Goal: Transaction & Acquisition: Purchase product/service

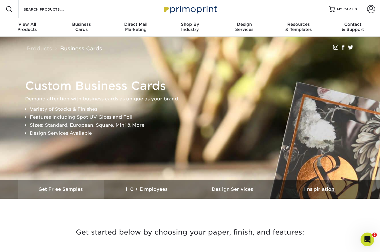
click at [76, 192] on link "Get Free Samples" at bounding box center [61, 189] width 86 height 19
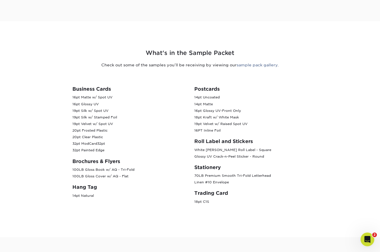
scroll to position [194, 0]
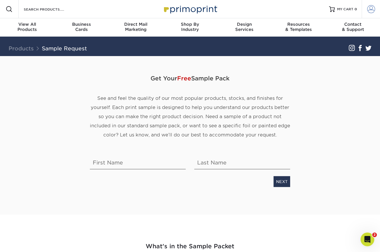
click at [370, 11] on span at bounding box center [371, 9] width 8 height 8
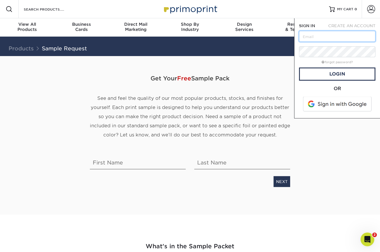
click at [311, 36] on input "text" at bounding box center [337, 36] width 76 height 11
type input "claireharr@dwyerarch.com"
click at [334, 62] on link "forgot password?" at bounding box center [336, 62] width 31 height 4
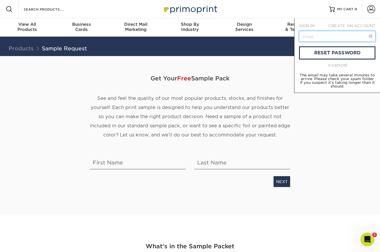
click at [326, 37] on input "text" at bounding box center [337, 36] width 76 height 11
paste input "claireharr@dwyerarch.com"
type input "claireharr@dwyerarch.com"
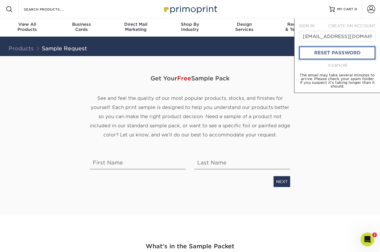
click at [329, 55] on link "reset password" at bounding box center [337, 52] width 76 height 13
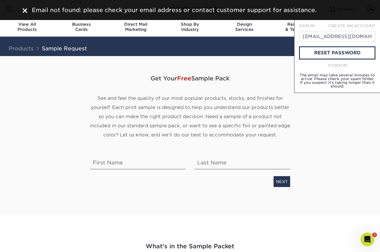
click at [337, 66] on div "cancel" at bounding box center [337, 65] width 76 height 7
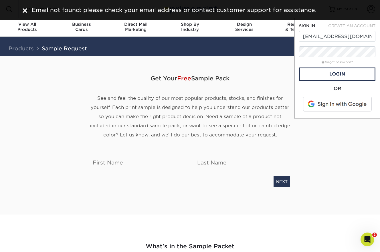
click at [351, 26] on span "CREATE AN ACCOUNT" at bounding box center [351, 25] width 47 height 5
type input "claireharr@dwyerarch.com"
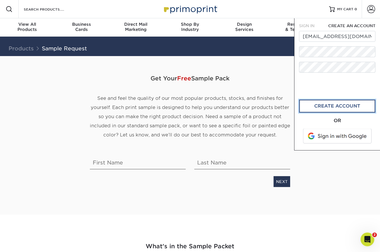
click at [326, 106] on link "create account" at bounding box center [337, 106] width 76 height 13
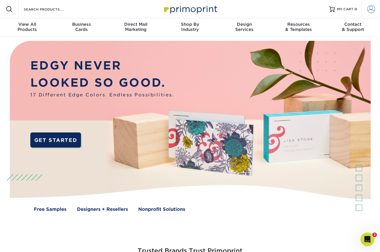
click at [371, 7] on span at bounding box center [371, 9] width 8 height 8
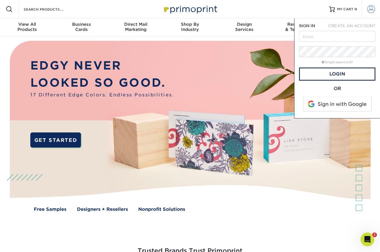
click at [371, 7] on span at bounding box center [371, 9] width 8 height 8
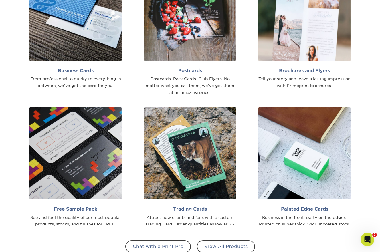
scroll to position [384, 0]
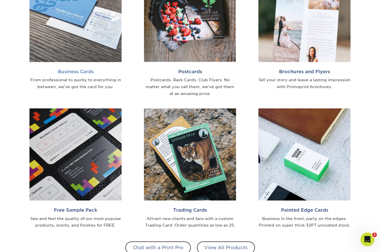
click at [78, 71] on h2 "Business Cards" at bounding box center [75, 71] width 92 height 5
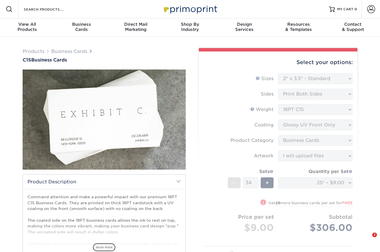
select select "2.00x3.50"
select select "upload"
select select "16797f13-3967-4ac0-b959-d1d748a1acce"
select select "285529"
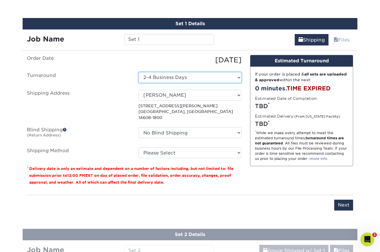
click at [240, 79] on select "Select One 2-4 Business Days" at bounding box center [189, 77] width 103 height 11
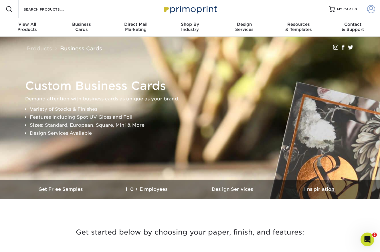
click at [372, 9] on span at bounding box center [371, 9] width 8 height 8
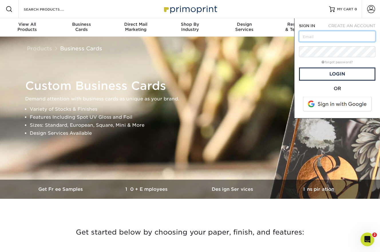
click at [315, 37] on input "text" at bounding box center [337, 36] width 76 height 11
type input "[EMAIL_ADDRESS][DOMAIN_NAME]"
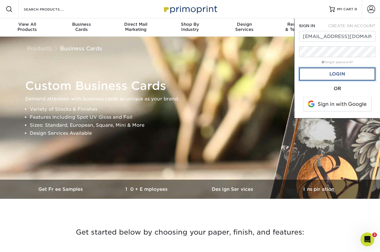
click at [327, 71] on link "Login" at bounding box center [337, 73] width 76 height 13
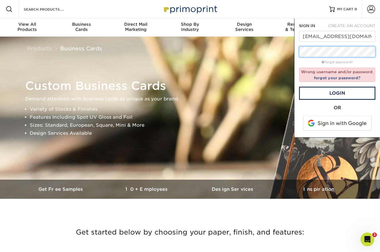
click at [295, 49] on div "SIGN IN CREATE AN ACCOUNT claireharr@dwyerarch.com forgot password? Wrong usern…" at bounding box center [337, 77] width 86 height 119
click at [324, 90] on link "Login" at bounding box center [337, 93] width 76 height 13
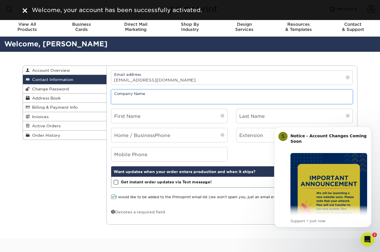
click at [156, 98] on input "text" at bounding box center [231, 97] width 241 height 14
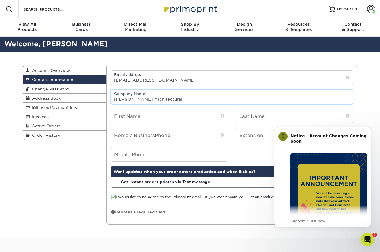
type input "[PERSON_NAME] Architectural"
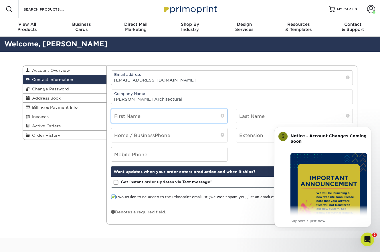
click at [183, 115] on input "text" at bounding box center [169, 116] width 116 height 14
type input "[PERSON_NAME]"
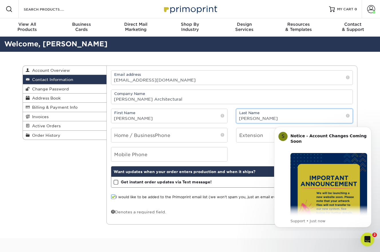
type input "[PERSON_NAME]"
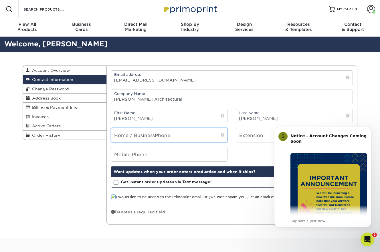
click at [172, 135] on input "tel" at bounding box center [169, 135] width 116 height 14
paste input "315.217.5356"
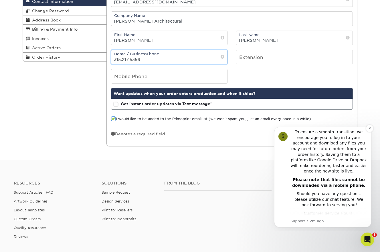
scroll to position [145, 0]
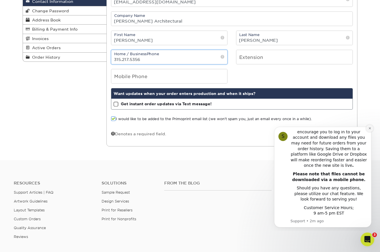
type input "315.217.5356"
click at [370, 128] on icon "Dismiss notification" at bounding box center [369, 128] width 2 height 2
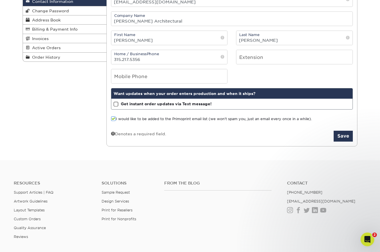
click at [116, 105] on span at bounding box center [116, 104] width 5 height 5
click at [0, 0] on input "Get instant order updates via Text message!" at bounding box center [0, 0] width 0 height 0
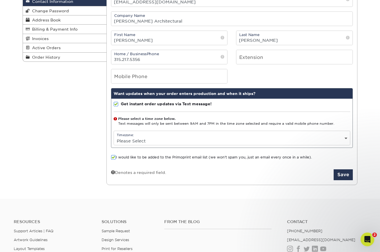
click at [128, 141] on select "Please Select (GMT -12:00) Eniwetok, Kwajalein (GMT -11:00) Midway Island, Samo…" at bounding box center [232, 141] width 236 height 8
select select "-5.0"
click at [114, 137] on select "Please Select (GMT -12:00) Eniwetok, Kwajalein (GMT -11:00) Midway Island, Samo…" at bounding box center [232, 141] width 236 height 8
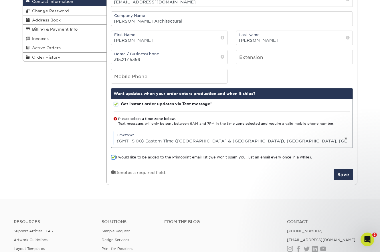
click at [346, 138] on select "Please Select (GMT -12:00) Eniwetok, Kwajalein (GMT -11:00) Midway Island, Samo…" at bounding box center [232, 141] width 236 height 8
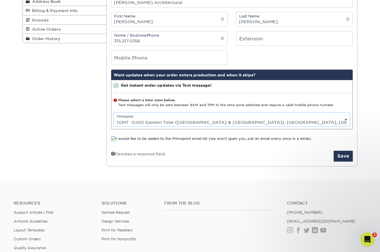
scroll to position [99, 0]
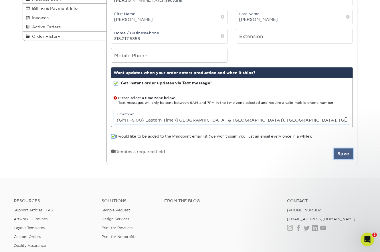
click at [345, 152] on button "Save" at bounding box center [342, 153] width 19 height 11
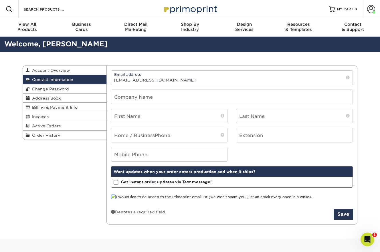
click at [116, 182] on span at bounding box center [116, 182] width 5 height 5
click at [0, 0] on input "Get instant order updates via Text message!" at bounding box center [0, 0] width 0 height 0
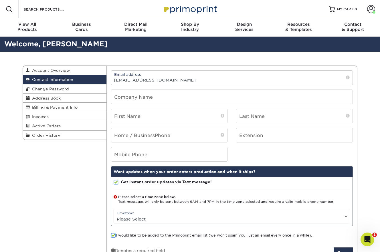
click at [152, 217] on select "Please Select (GMT -12:00) Eniwetok, Kwajalein (GMT -11:00) Midway Island, Samo…" at bounding box center [232, 219] width 236 height 8
select select "-5.0"
click at [114, 215] on select "Please Select (GMT -12:00) Eniwetok, Kwajalein (GMT -11:00) Midway Island, Samo…" at bounding box center [232, 219] width 236 height 8
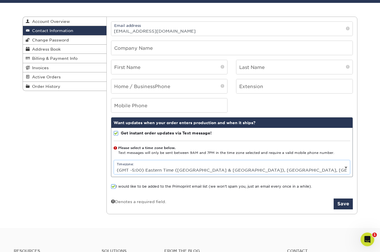
scroll to position [53, 0]
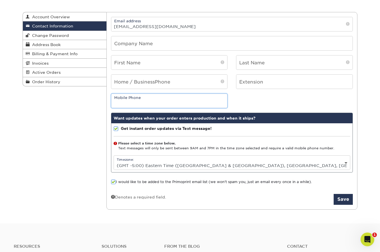
click at [138, 101] on input "tel" at bounding box center [169, 101] width 116 height 14
paste input "315.217.5356"
type input "315.217.5356"
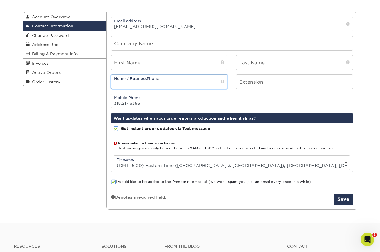
click at [139, 84] on input "tel" at bounding box center [169, 82] width 116 height 14
paste input "315.217.5356"
type input "315.217.5356"
click at [134, 63] on input "text" at bounding box center [169, 62] width 116 height 14
type input "[PERSON_NAME]"
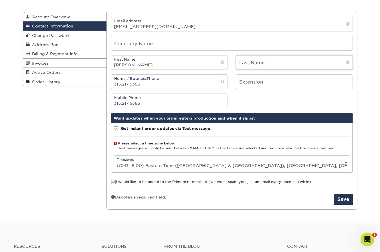
click at [249, 62] on input "text" at bounding box center [294, 62] width 116 height 14
type input "Harr"
click at [173, 44] on input "text" at bounding box center [231, 43] width 241 height 14
type input "Dwyer Architectural"
click at [344, 199] on button "Save" at bounding box center [342, 199] width 19 height 11
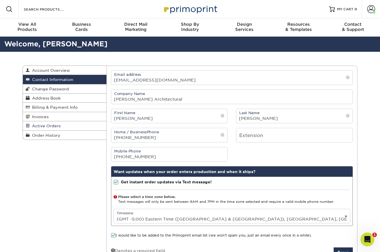
click at [51, 127] on span "Active Orders" at bounding box center [45, 126] width 31 height 5
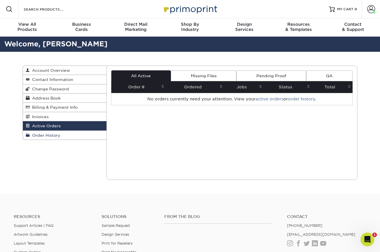
click at [52, 138] on span "Order History" at bounding box center [45, 135] width 31 height 5
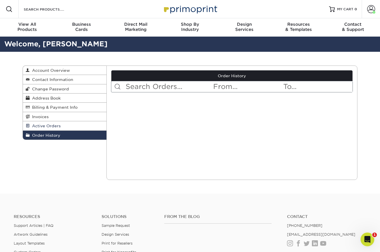
click at [53, 125] on span "Active Orders" at bounding box center [45, 126] width 31 height 5
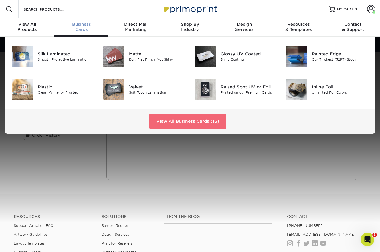
click at [174, 124] on link "View All Business Cards (16)" at bounding box center [187, 121] width 77 height 15
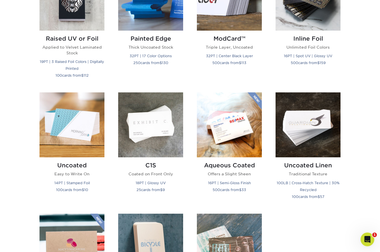
scroll to position [441, 0]
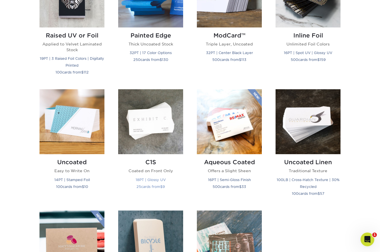
click at [146, 140] on img at bounding box center [150, 121] width 65 height 65
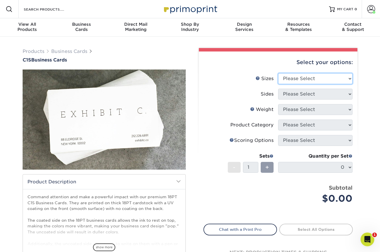
click at [349, 79] on select "Please Select 2" x 3.5" - Standard 2.125" x 3.375" - European 2.5" x 2.5" - Squ…" at bounding box center [315, 78] width 74 height 11
select select "2.00x3.50"
click at [278, 73] on select "Please Select 2" x 3.5" - Standard 2.125" x 3.375" - European 2.5" x 2.5" - Squ…" at bounding box center [315, 78] width 74 height 11
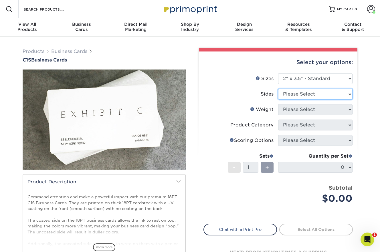
click at [336, 92] on select "Please Select Print Both Sides Print Front Only" at bounding box center [315, 94] width 74 height 11
select select "13abbda7-1d64-4f25-8bb2-c179b224825d"
click at [278, 89] on select "Please Select Print Both Sides Print Front Only" at bounding box center [315, 94] width 74 height 11
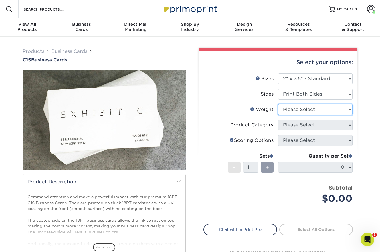
click at [333, 110] on select "Please Select 18PT C1S" at bounding box center [315, 109] width 74 height 11
select select "18PTC1S"
click at [278, 104] on select "Please Select 18PT C1S" at bounding box center [315, 109] width 74 height 11
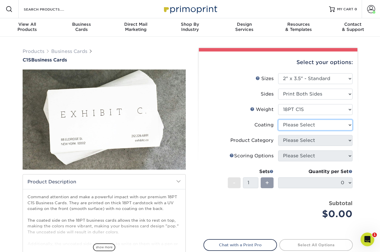
click at [326, 125] on select at bounding box center [315, 125] width 74 height 11
select select "1e8116af-acfc-44b1-83dc-8181aa338834"
click at [278, 120] on select at bounding box center [315, 125] width 74 height 11
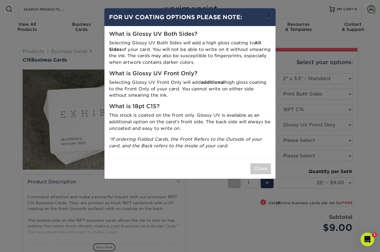
click at [271, 19] on button "×" at bounding box center [268, 16] width 13 height 16
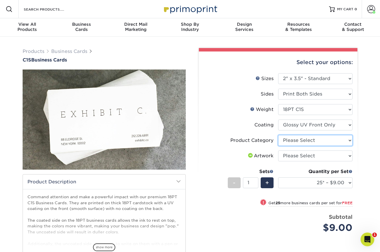
click at [337, 137] on select "Please Select Business Cards" at bounding box center [315, 140] width 74 height 11
select select "3b5148f1-0588-4f88-a218-97bcfdce65c1"
click at [278, 135] on select "Please Select Business Cards" at bounding box center [315, 140] width 74 height 11
click at [327, 154] on select "Please Select I will upload files I need a design - $100" at bounding box center [315, 155] width 74 height 11
select select "upload"
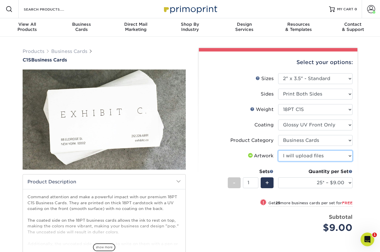
click at [278, 150] on select "Please Select I will upload files I need a design - $100" at bounding box center [315, 155] width 74 height 11
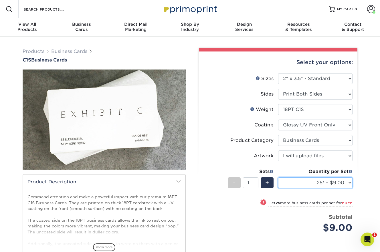
click at [350, 184] on select "25* – $9.00 50* – $9.00 75* – $9.00 100* – $9.00 250* – $20.00 500 – $39.00 100…" at bounding box center [315, 182] width 74 height 11
select select "100* – $9.00"
click at [278, 177] on select "25* – $9.00 50* – $9.00 75* – $9.00 100* – $9.00 250* – $20.00 500 – $39.00 100…" at bounding box center [315, 182] width 74 height 11
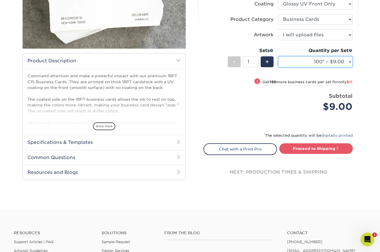
scroll to position [122, 0]
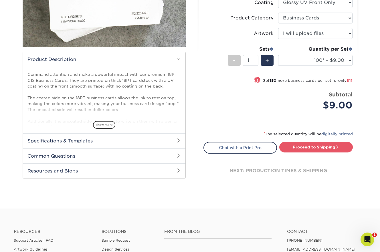
click at [135, 138] on h2 "Specifications & Templates" at bounding box center [104, 140] width 162 height 15
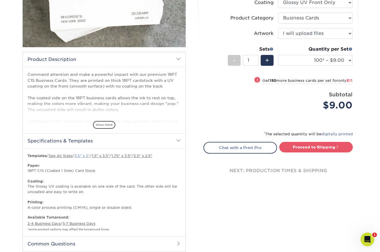
click at [86, 156] on link "3.5" x 2"" at bounding box center [81, 156] width 15 height 4
